Goal: Task Accomplishment & Management: Use online tool/utility

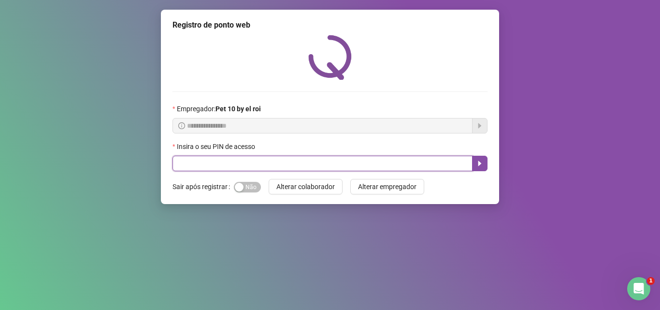
click at [233, 164] on input "text" at bounding box center [322, 163] width 300 height 15
type input "*****"
click at [483, 162] on icon "caret-right" at bounding box center [480, 163] width 8 height 8
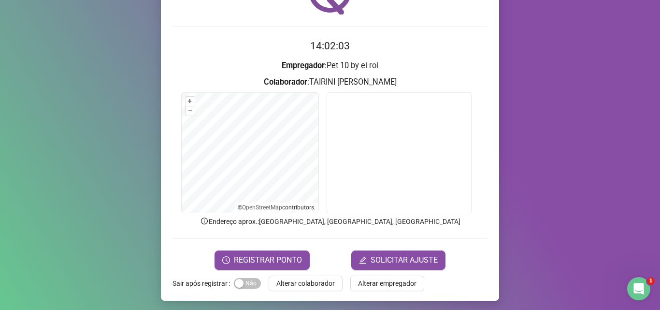
scroll to position [68, 0]
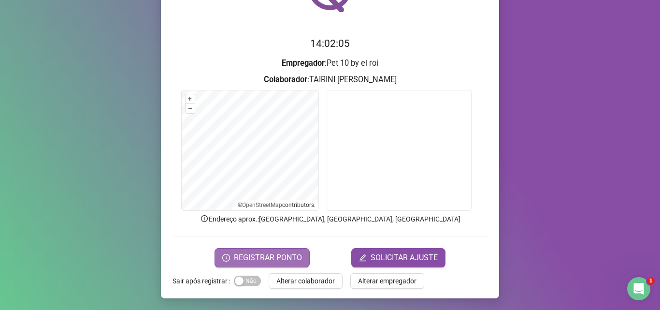
click at [263, 252] on span "REGISTRAR PONTO" at bounding box center [268, 258] width 68 height 12
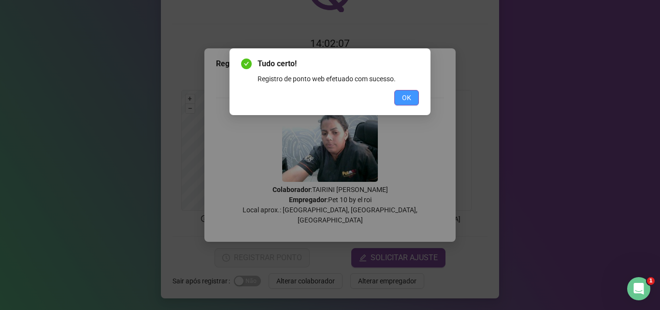
click at [410, 99] on span "OK" at bounding box center [406, 97] width 9 height 11
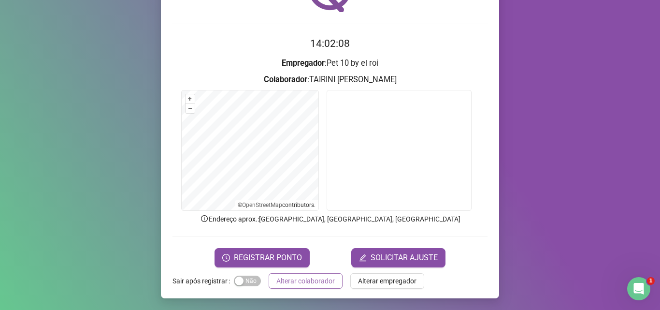
click at [313, 279] on span "Alterar colaborador" at bounding box center [305, 280] width 58 height 11
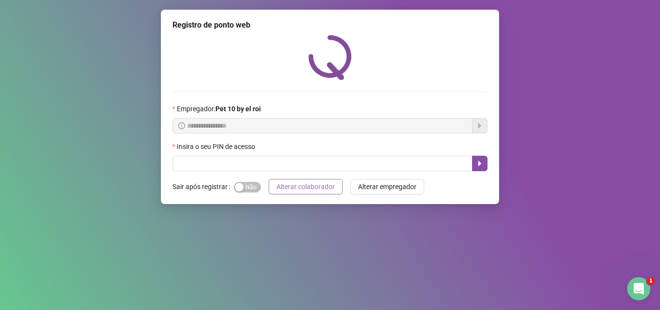
scroll to position [0, 0]
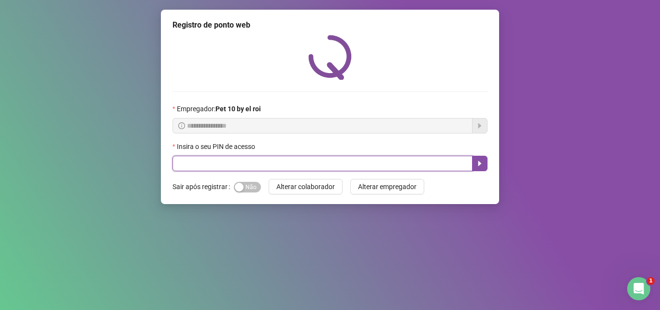
click at [310, 162] on input "text" at bounding box center [322, 163] width 300 height 15
type input "*****"
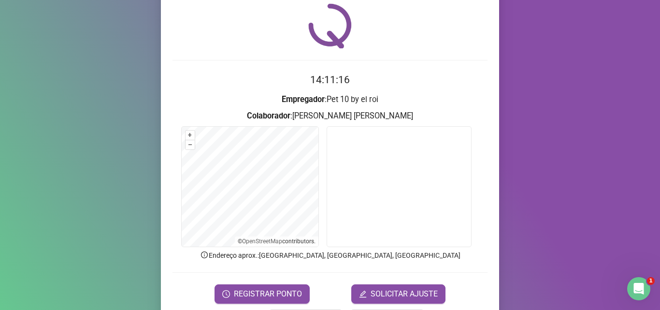
scroll to position [48, 0]
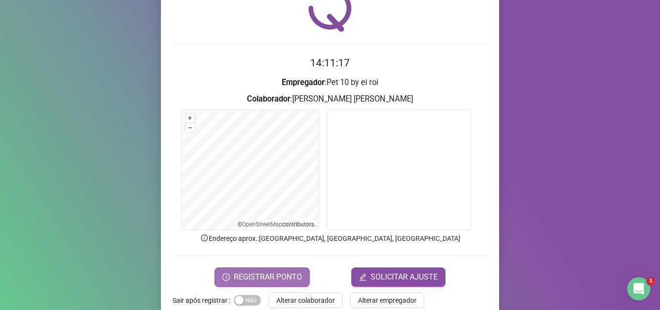
click at [299, 273] on button "REGISTRAR PONTO" at bounding box center [262, 276] width 95 height 19
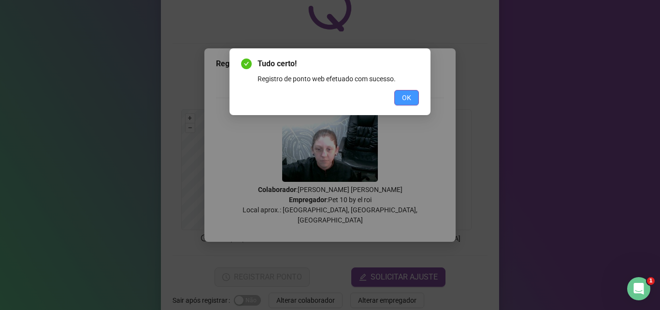
click at [409, 103] on button "OK" at bounding box center [406, 97] width 25 height 15
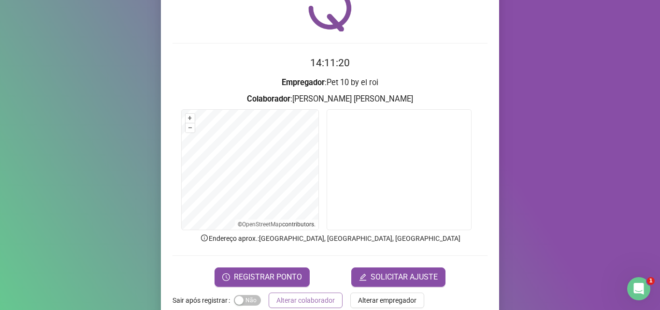
click at [322, 301] on span "Alterar colaborador" at bounding box center [305, 300] width 58 height 11
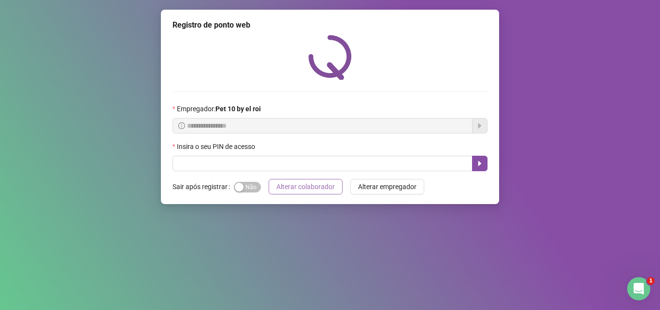
scroll to position [0, 0]
